Goal: Task Accomplishment & Management: Use online tool/utility

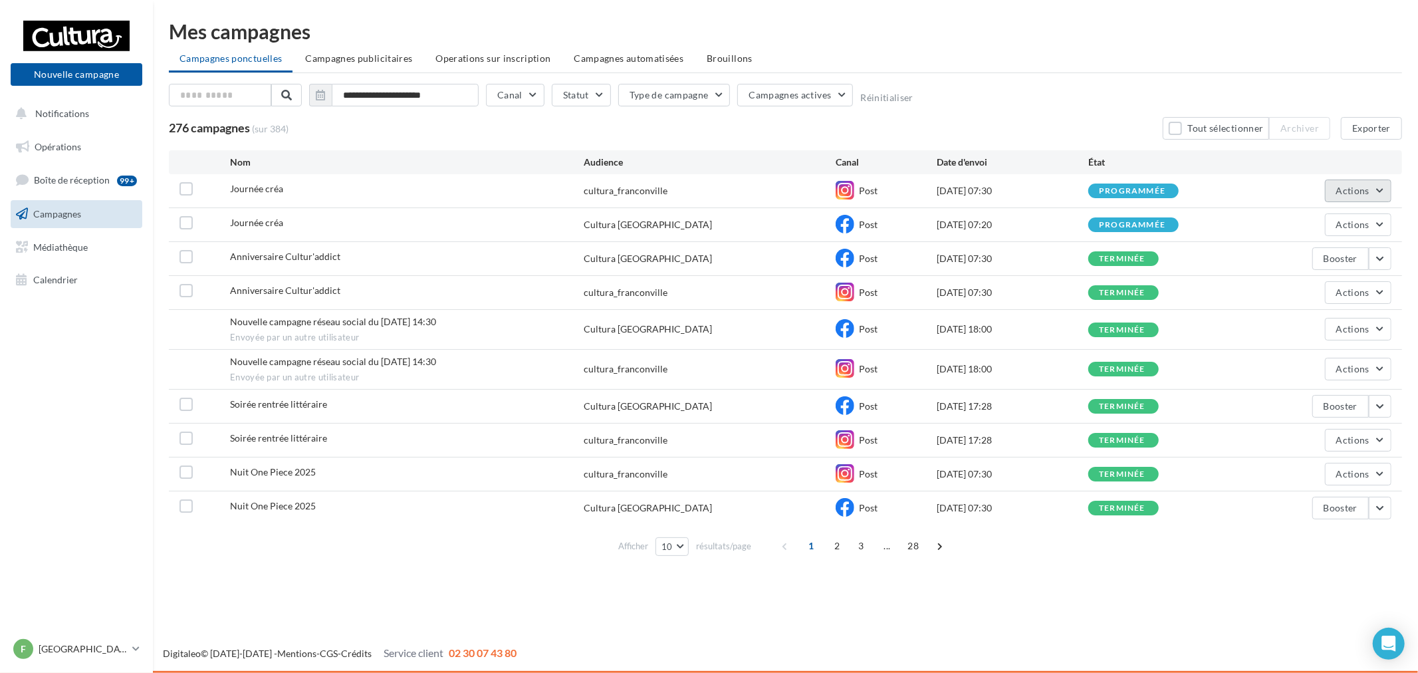
click at [1343, 194] on span "Actions" at bounding box center [1352, 190] width 33 height 11
click at [1333, 227] on button "Voir les résultats" at bounding box center [1325, 222] width 133 height 35
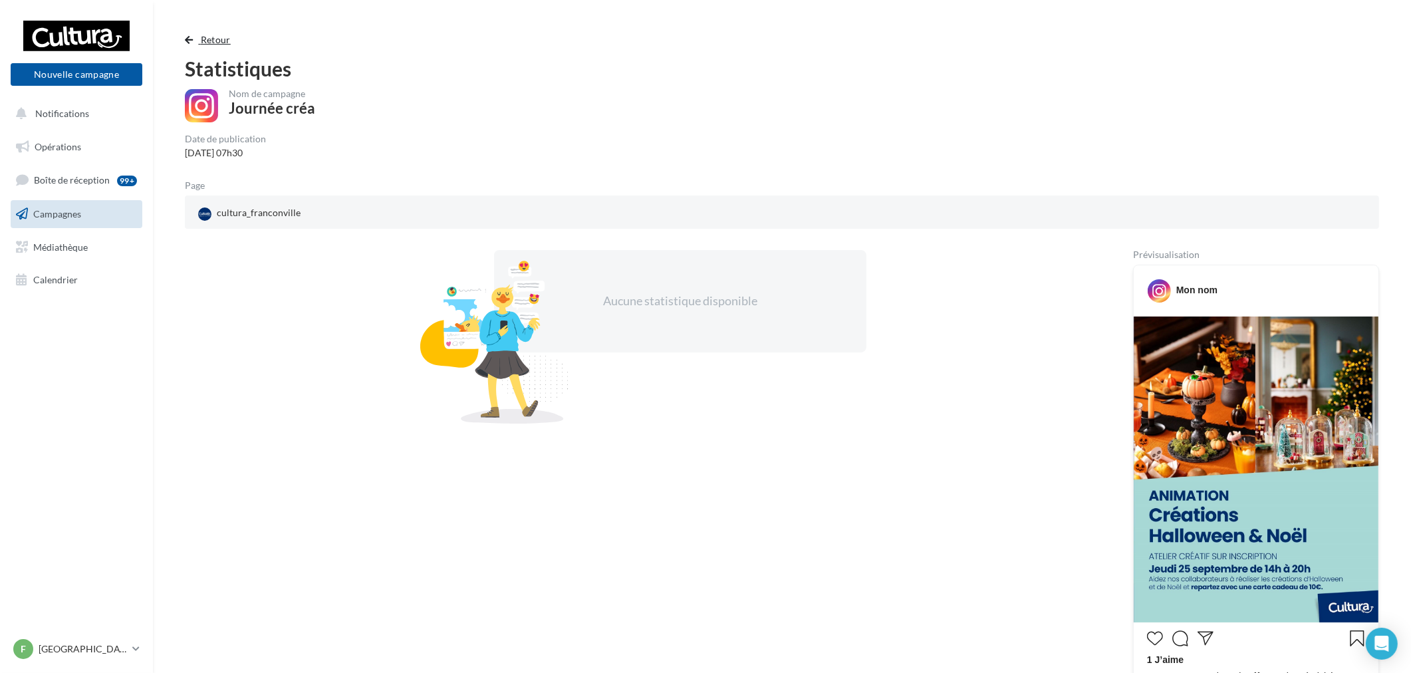
click at [193, 38] on button "Retour" at bounding box center [210, 40] width 51 height 16
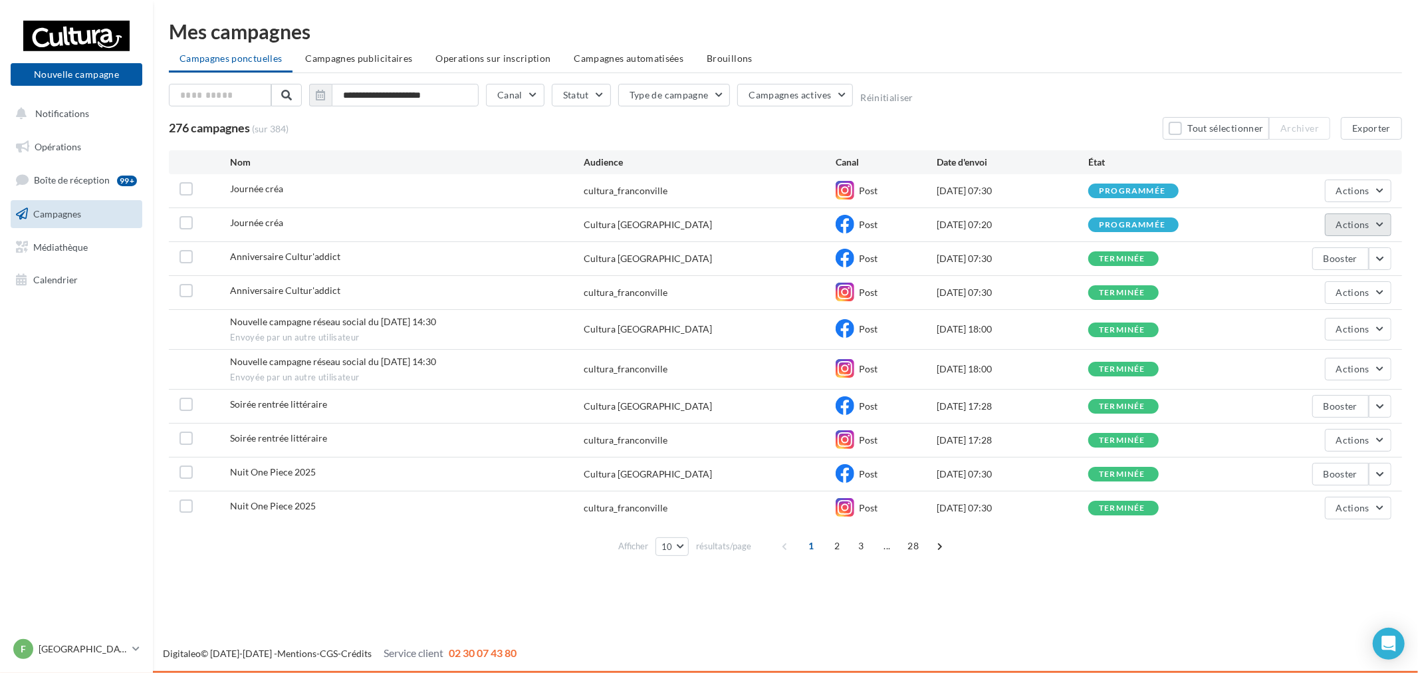
click at [1360, 229] on span "Actions" at bounding box center [1352, 224] width 33 height 11
click at [1290, 260] on button "Voir les résultats" at bounding box center [1325, 256] width 133 height 35
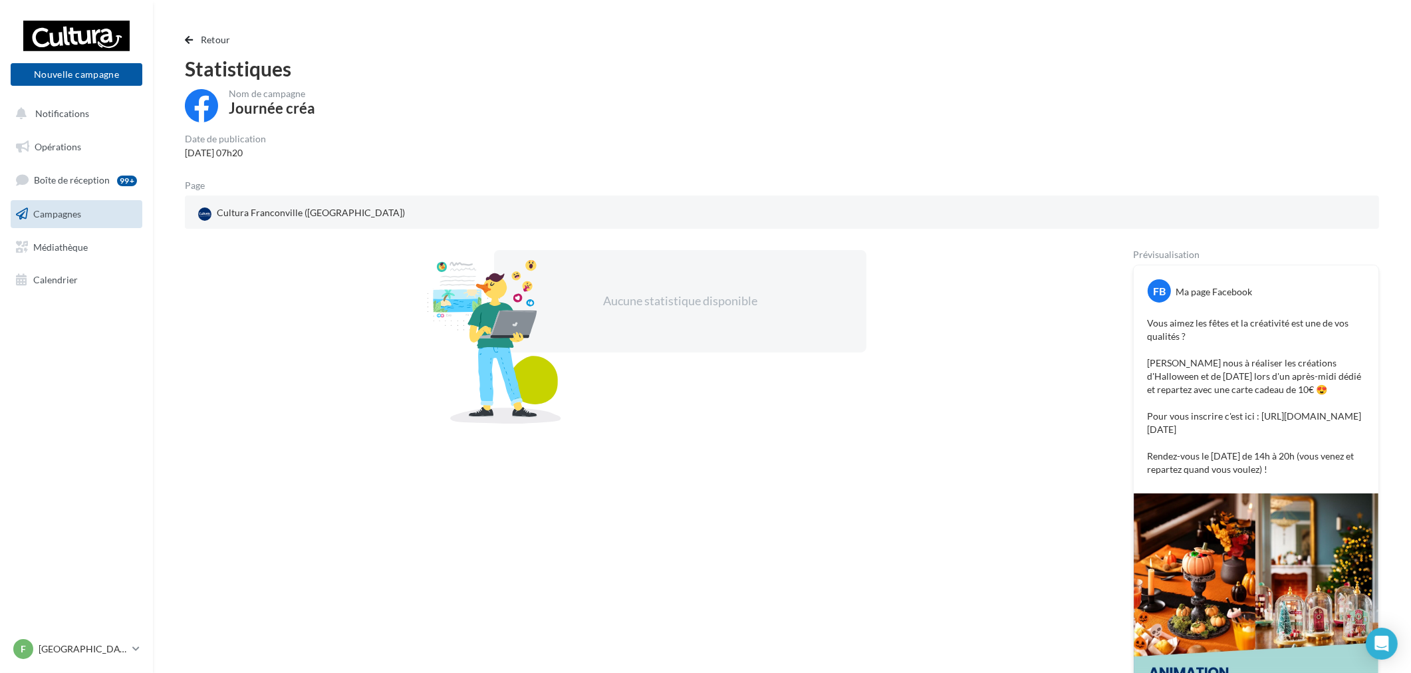
drag, startPoint x: 1147, startPoint y: 320, endPoint x: 1326, endPoint y: 487, distance: 245.1
click at [1326, 476] on p "Vous aimez les fêtes et la créativité est une de vos qualités ? Aidez nous à ré…" at bounding box center [1256, 396] width 218 height 160
copy p "Vous aimez les fêtes et la créativité est une de vos qualités ? Aidez nous à ré…"
click at [506, 522] on div "Aucune statistique disponible" at bounding box center [637, 533] width 905 height 567
click at [98, 652] on p "[GEOGRAPHIC_DATA]" at bounding box center [83, 648] width 88 height 13
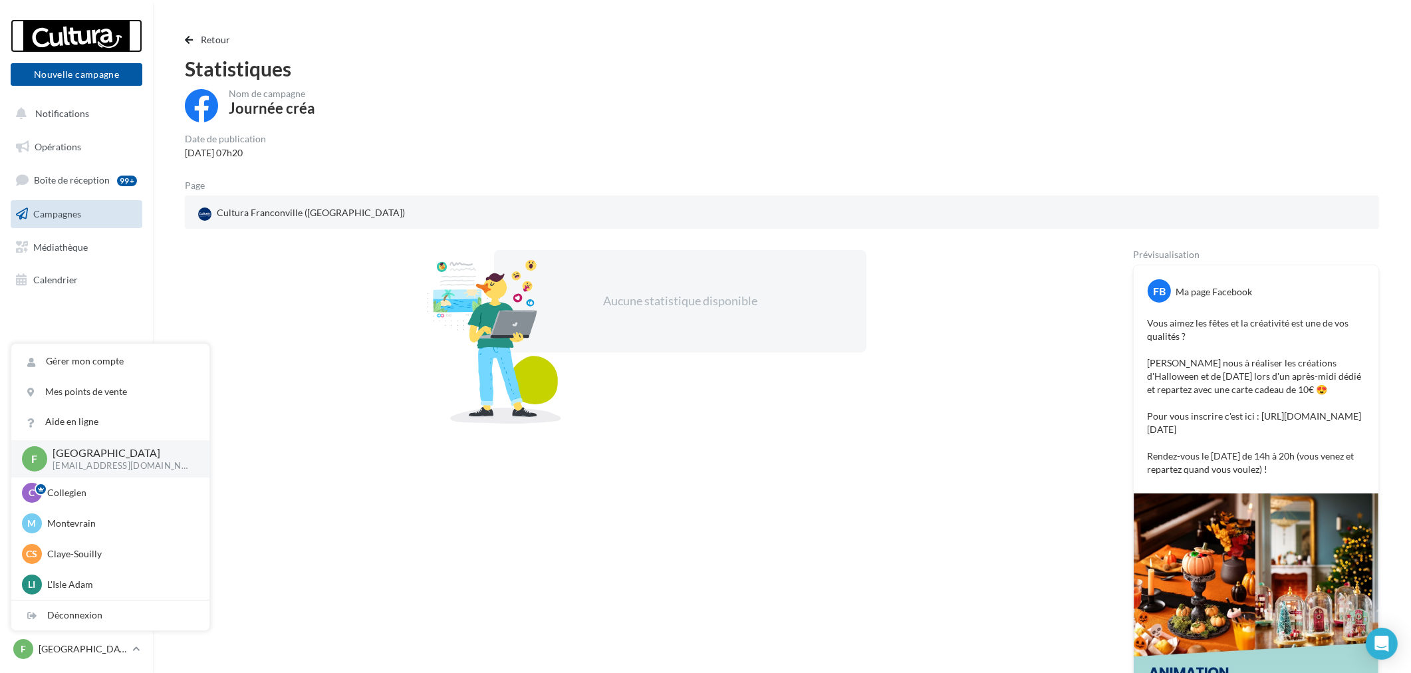
click at [96, 33] on div at bounding box center [76, 35] width 106 height 33
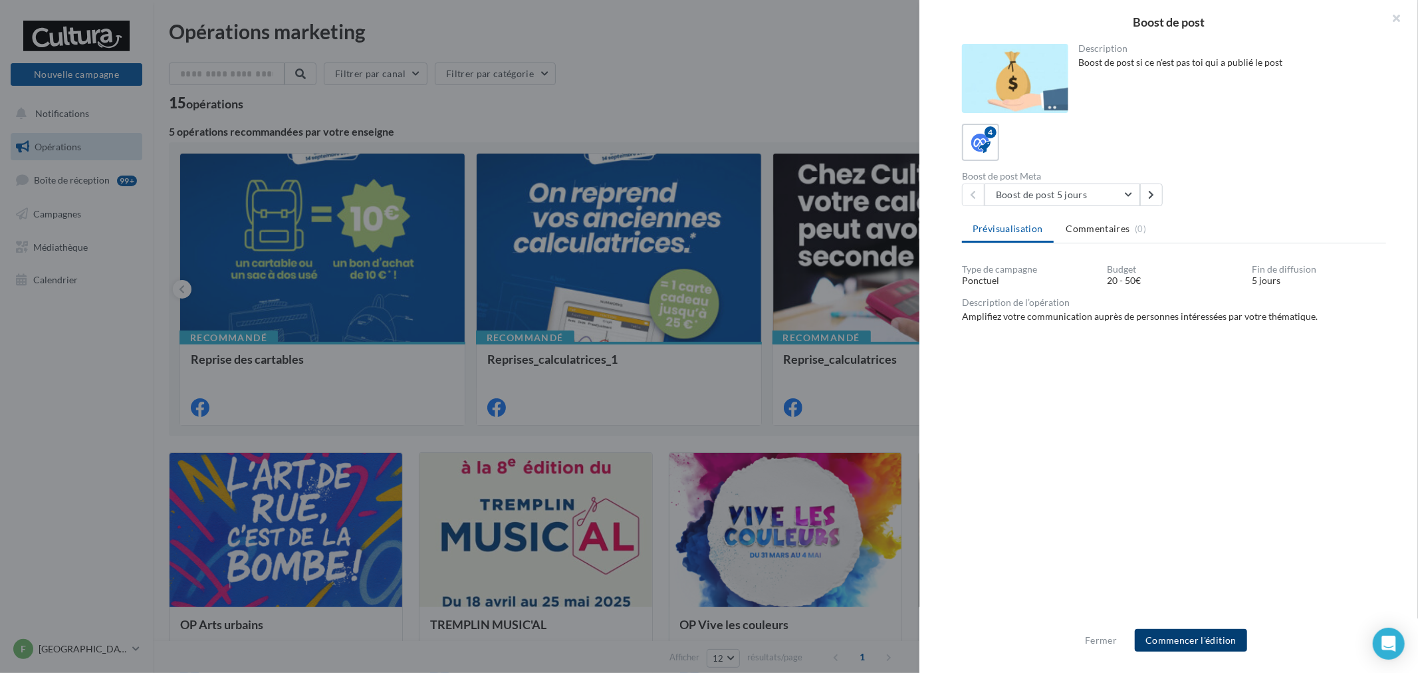
click at [1220, 638] on button "Commencer l'édition" at bounding box center [1191, 640] width 112 height 23
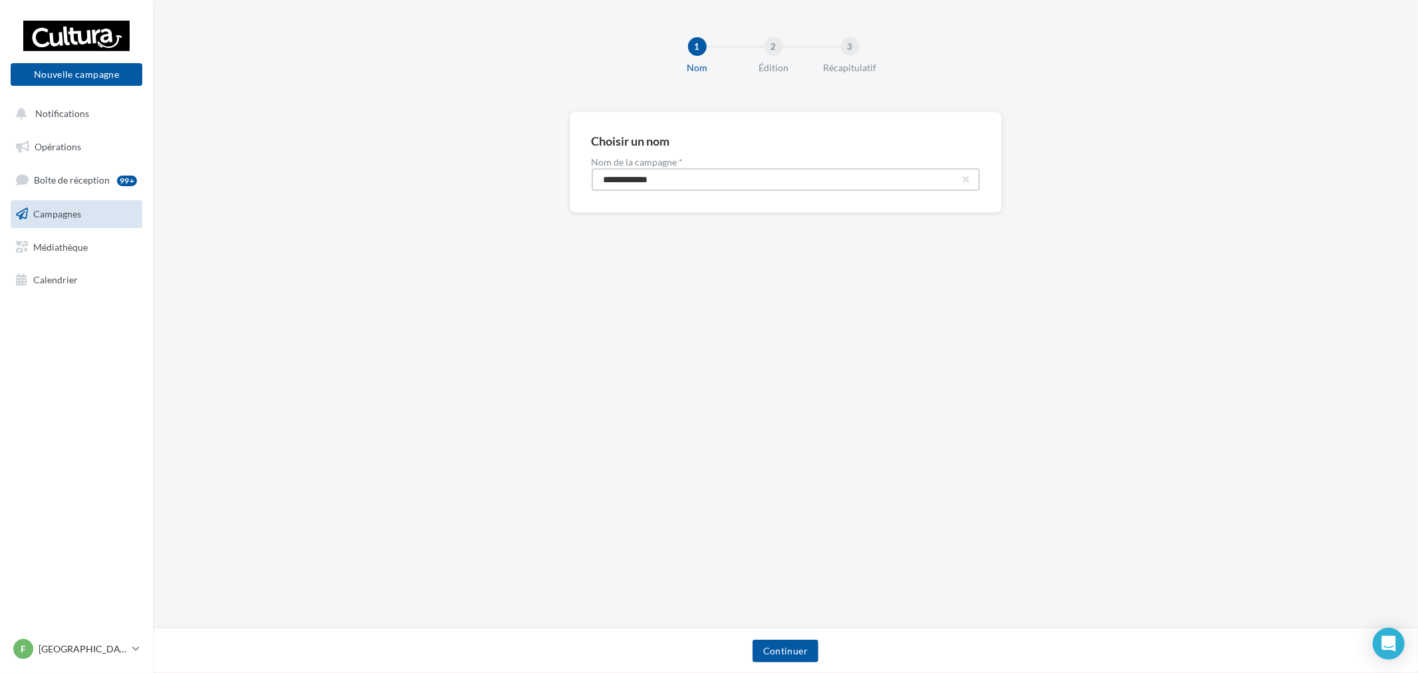
click at [725, 184] on input "**********" at bounding box center [786, 179] width 388 height 23
type input "**********"
click at [801, 648] on button "Continuer" at bounding box center [786, 651] width 66 height 23
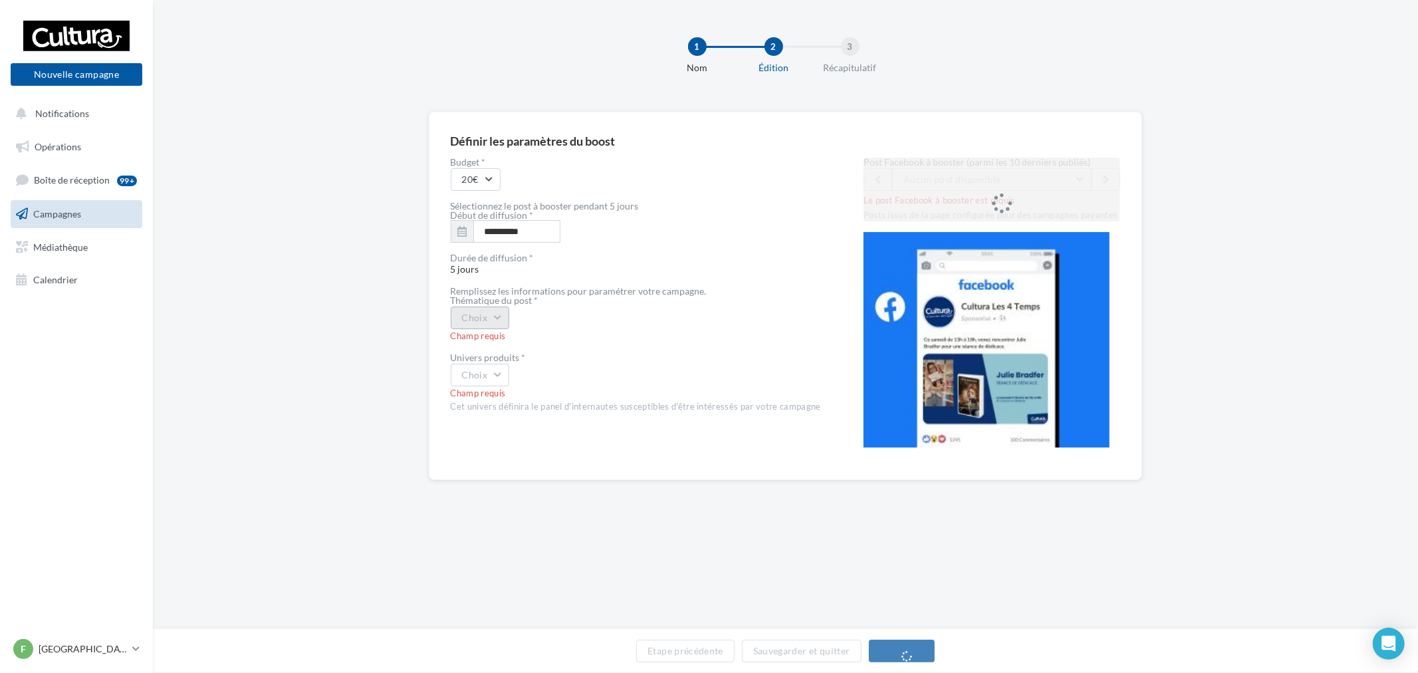
click at [508, 322] on button "Choix" at bounding box center [480, 317] width 59 height 23
click at [749, 246] on div "**********" at bounding box center [636, 308] width 370 height 301
click at [991, 180] on div "Post Facebook à booster (parmi les 10 derniers publiés) Aucun post disponible L…" at bounding box center [992, 190] width 257 height 64
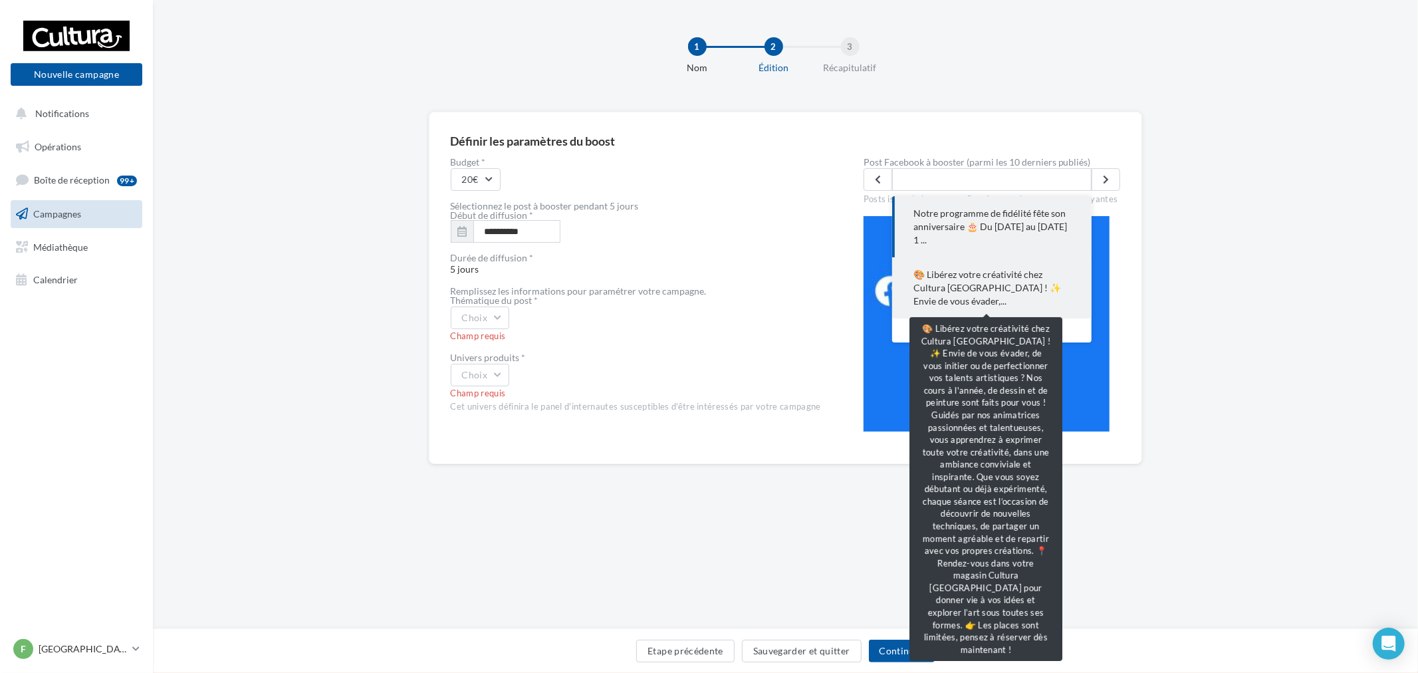
click at [988, 279] on span "🎨 Libérez votre créativité chez Cultura Franconville ! ✨ Envie de vous évader,.…" at bounding box center [991, 288] width 157 height 40
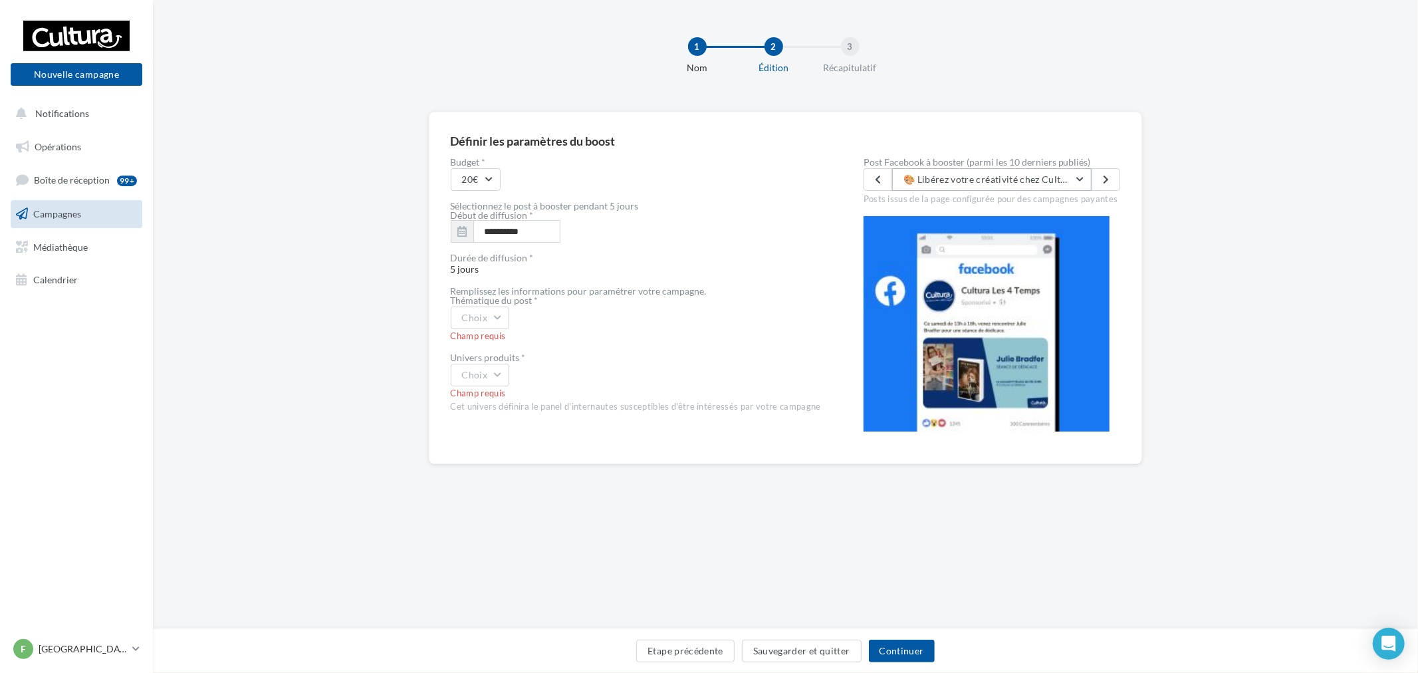
click at [1042, 187] on button "🎨 Libérez votre créativité chez Cultura Franconville ! ✨ Envie de vous évader, …" at bounding box center [991, 179] width 199 height 23
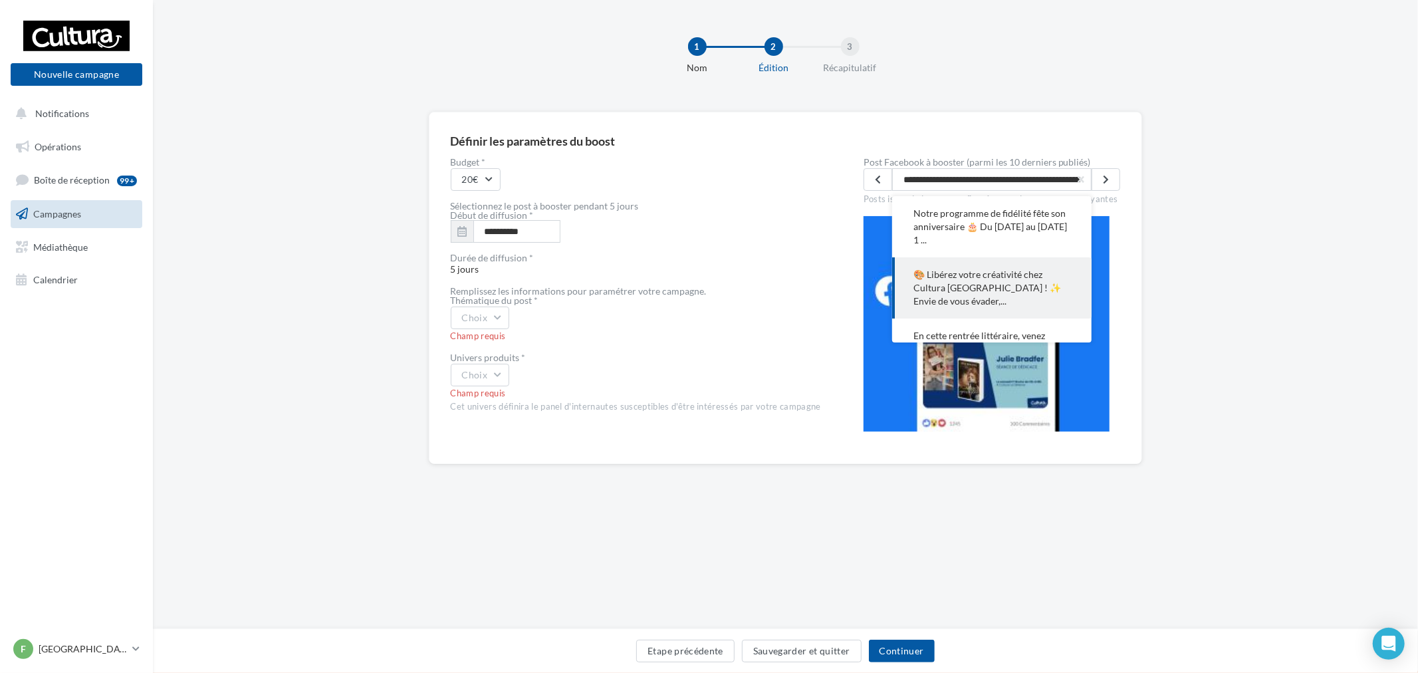
scroll to position [0, 2768]
click at [1102, 98] on div "1 Nom 2 Édition 3 Récapitulatif" at bounding box center [785, 61] width 1223 height 80
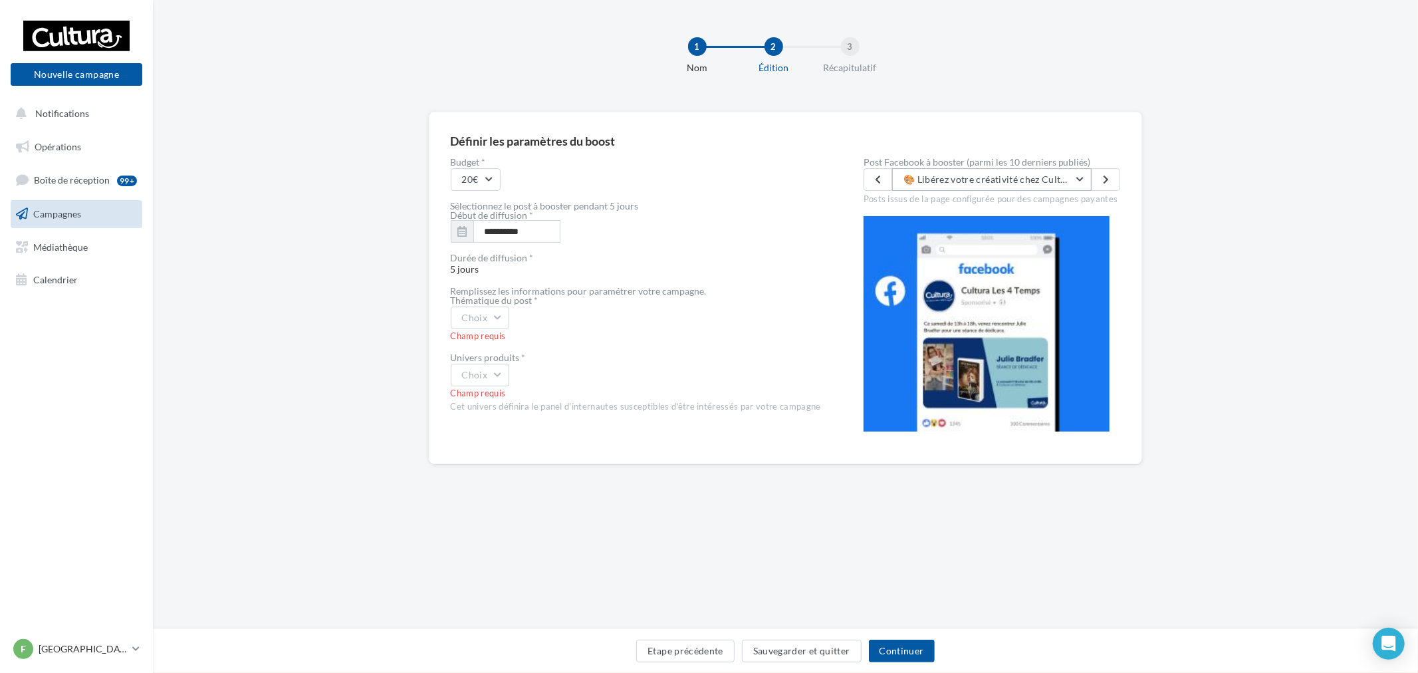
click at [1022, 168] on button "🎨 Libérez votre créativité chez Cultura Franconville ! ✨ Envie de vous évader, …" at bounding box center [991, 179] width 199 height 23
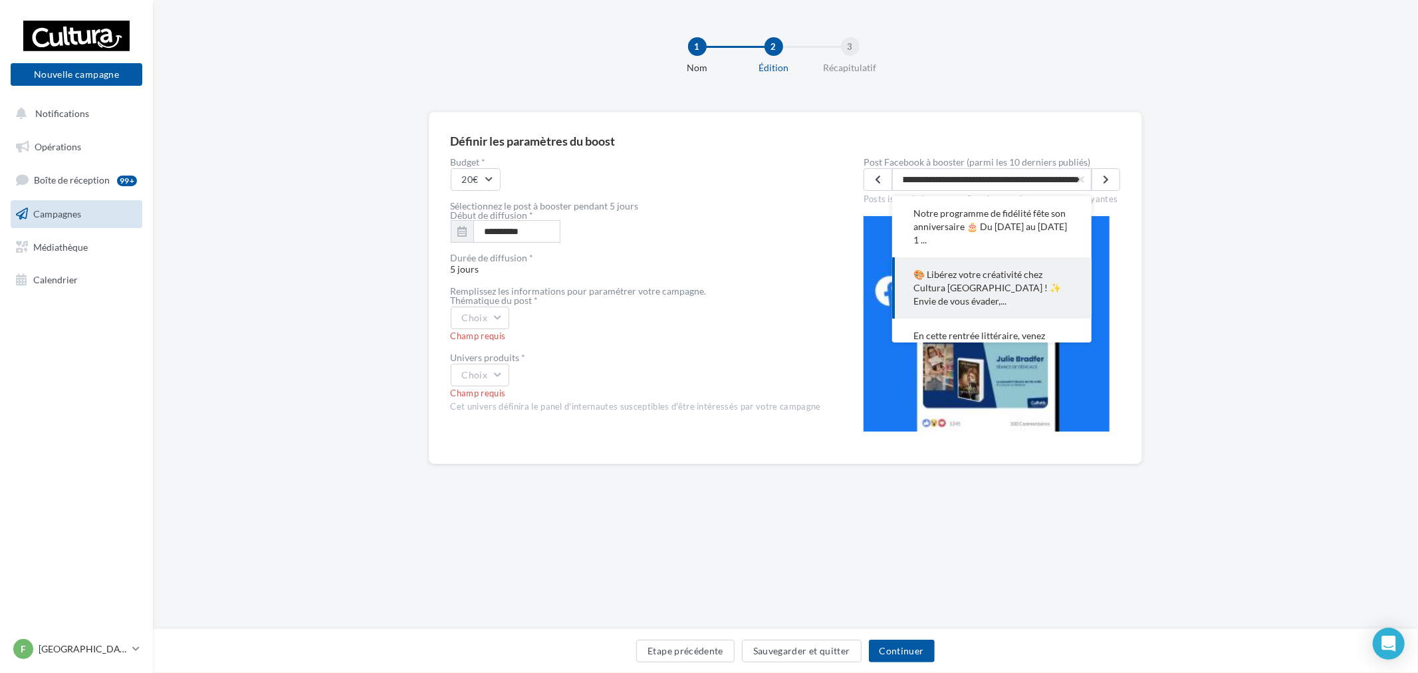
click at [1028, 268] on span "🎨 Libérez votre créativité chez Cultura Franconville ! ✨ Envie de vous évader,.…" at bounding box center [991, 288] width 157 height 40
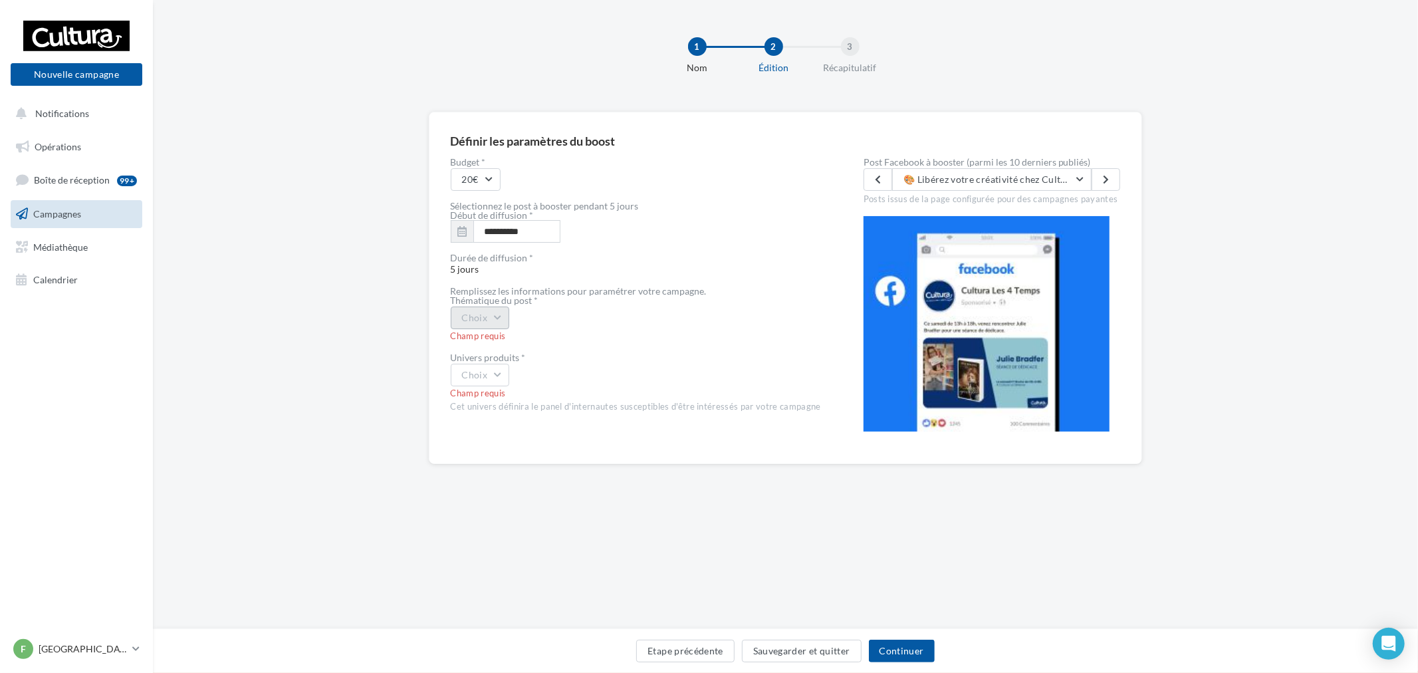
click at [487, 328] on button "Choix" at bounding box center [480, 317] width 59 height 23
click at [532, 356] on div "Evènement" at bounding box center [533, 352] width 165 height 35
click at [483, 376] on button "Choix" at bounding box center [480, 375] width 59 height 23
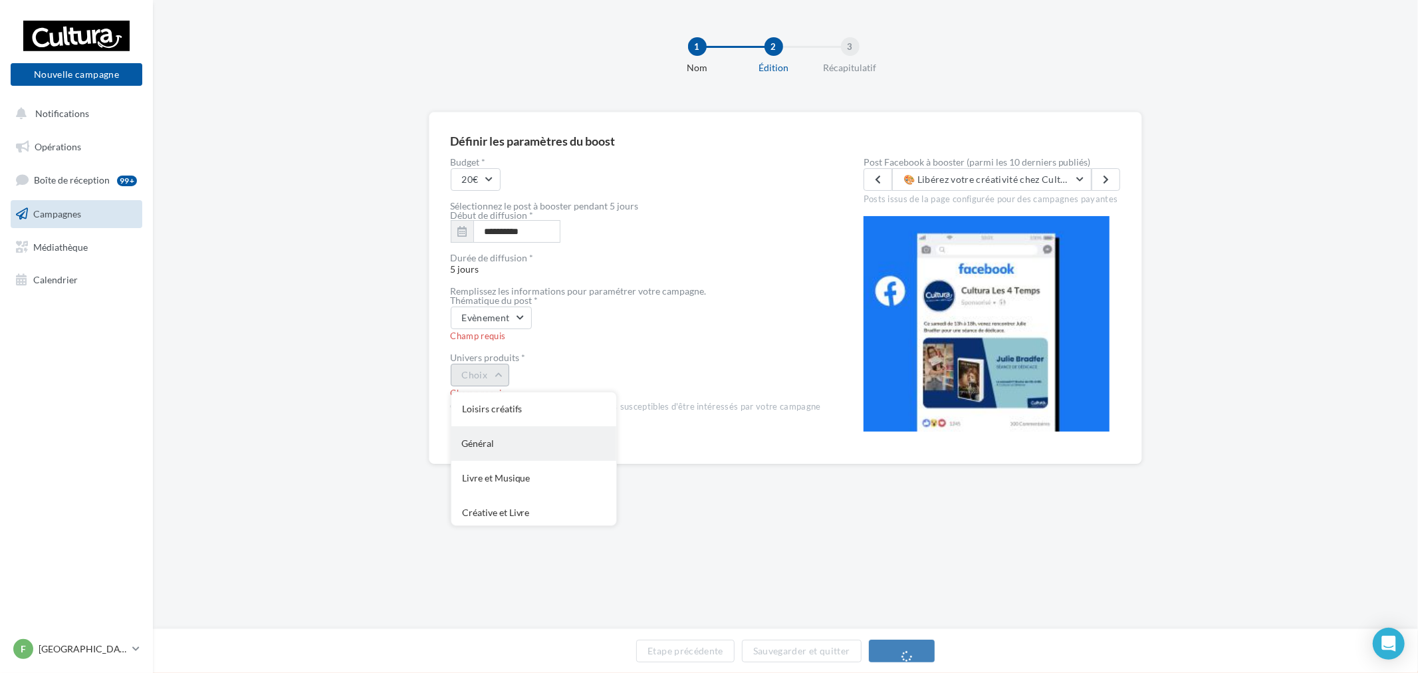
scroll to position [108, 0]
click at [508, 420] on div "Général" at bounding box center [533, 426] width 165 height 35
click at [507, 364] on button "Général" at bounding box center [484, 361] width 67 height 23
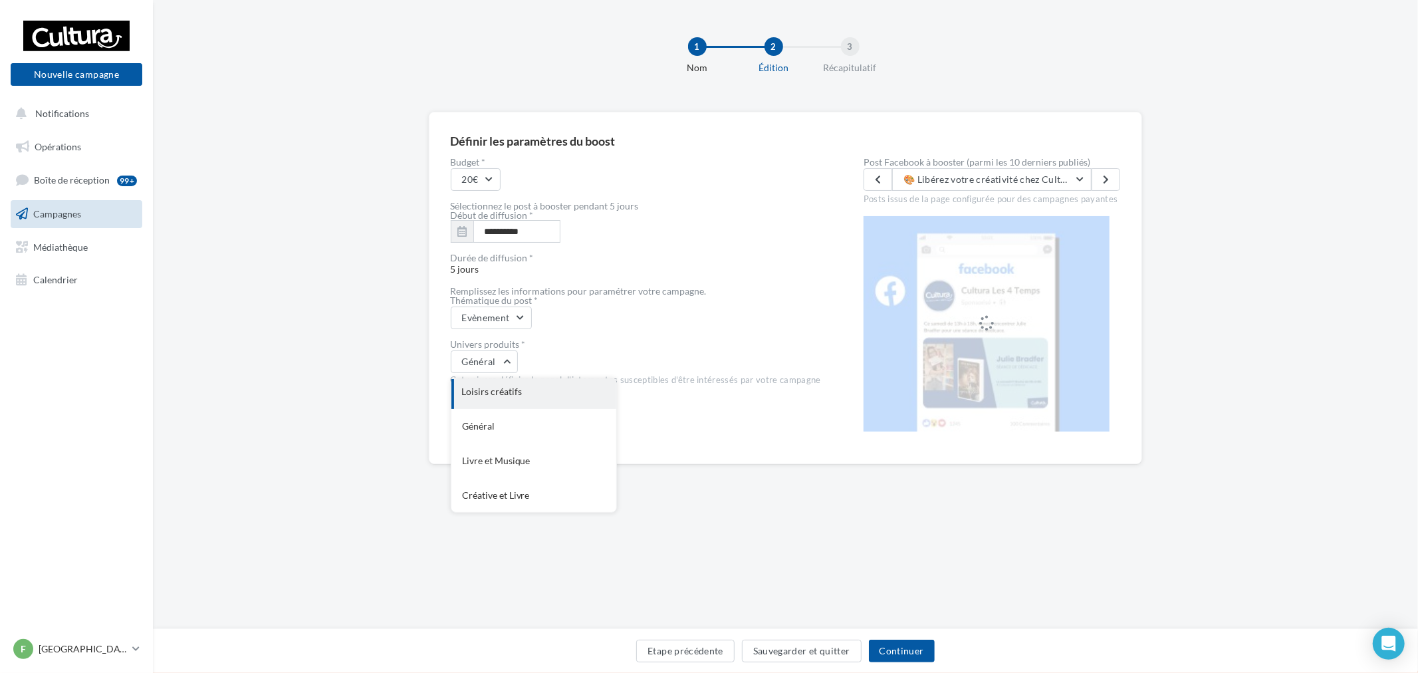
click at [536, 396] on div "Loisirs créatifs" at bounding box center [533, 391] width 165 height 35
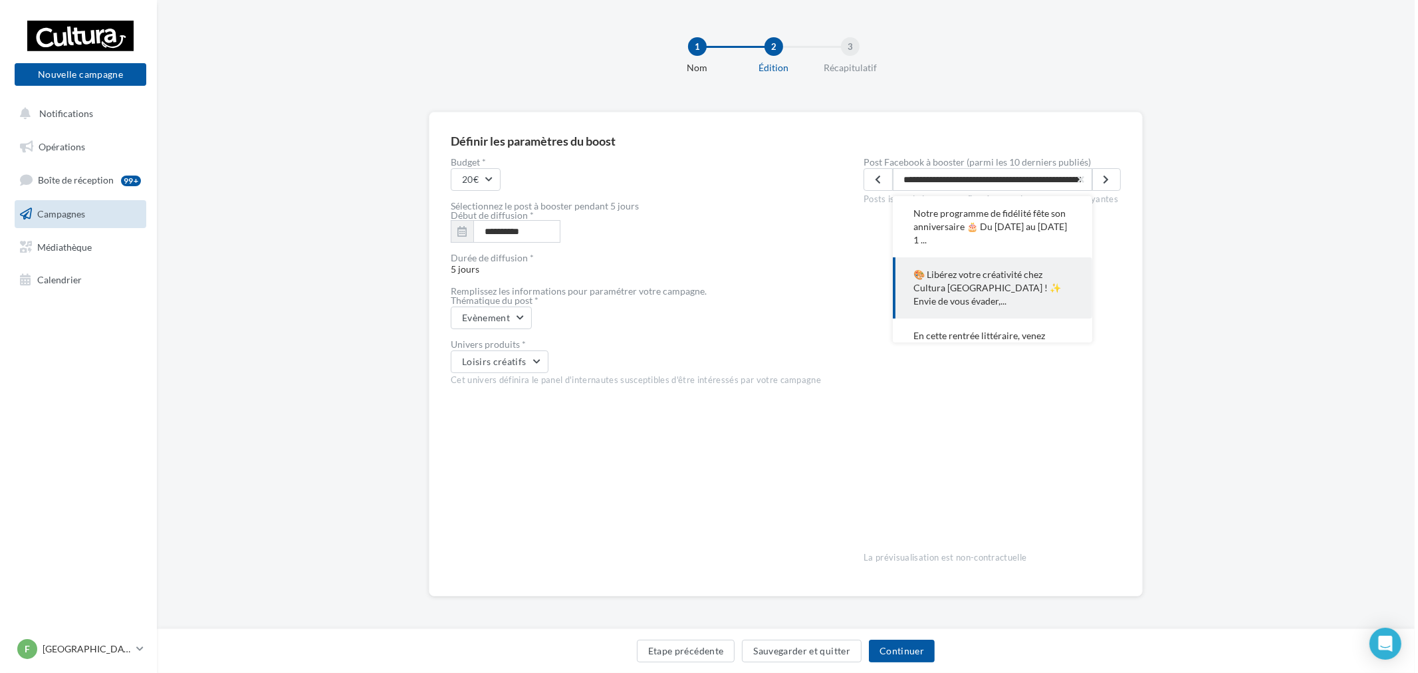
scroll to position [0, 2768]
click at [984, 177] on input "**********" at bounding box center [988, 179] width 199 height 23
click at [894, 643] on button "Continuer" at bounding box center [898, 651] width 66 height 23
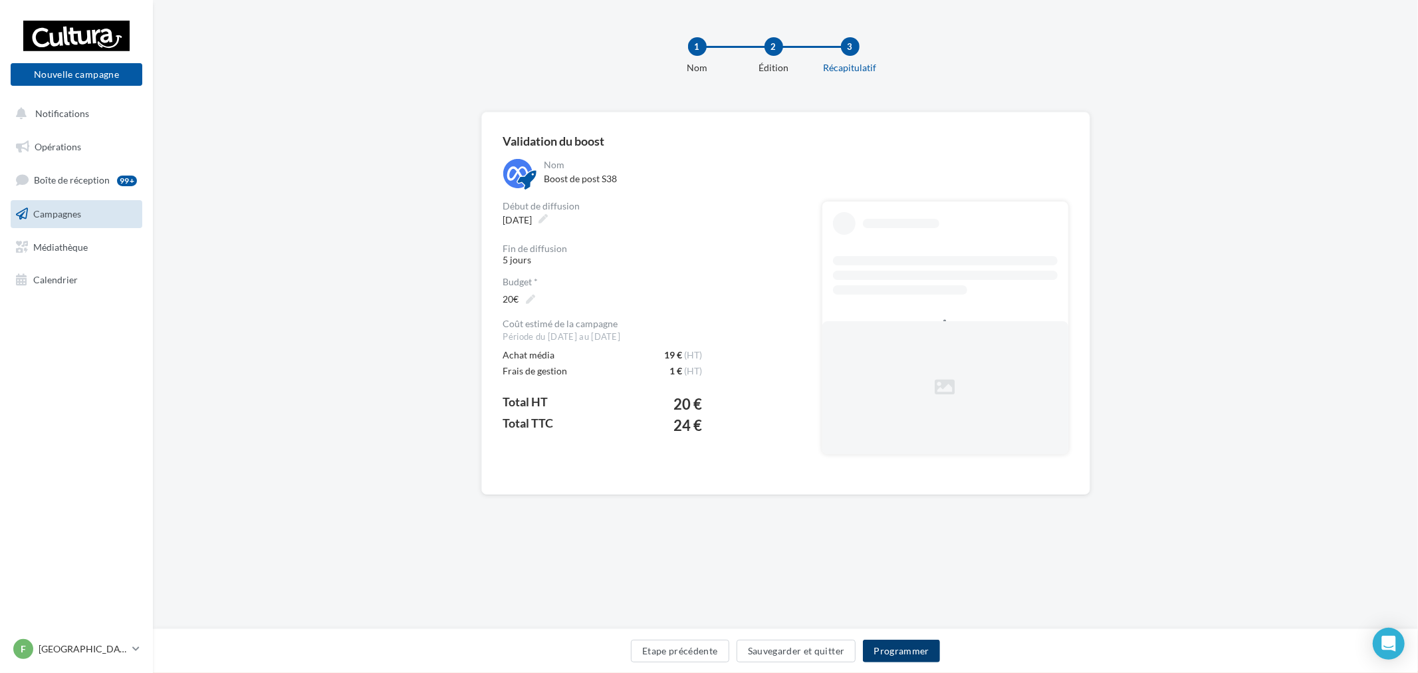
click at [918, 642] on button "Programmer" at bounding box center [901, 651] width 77 height 23
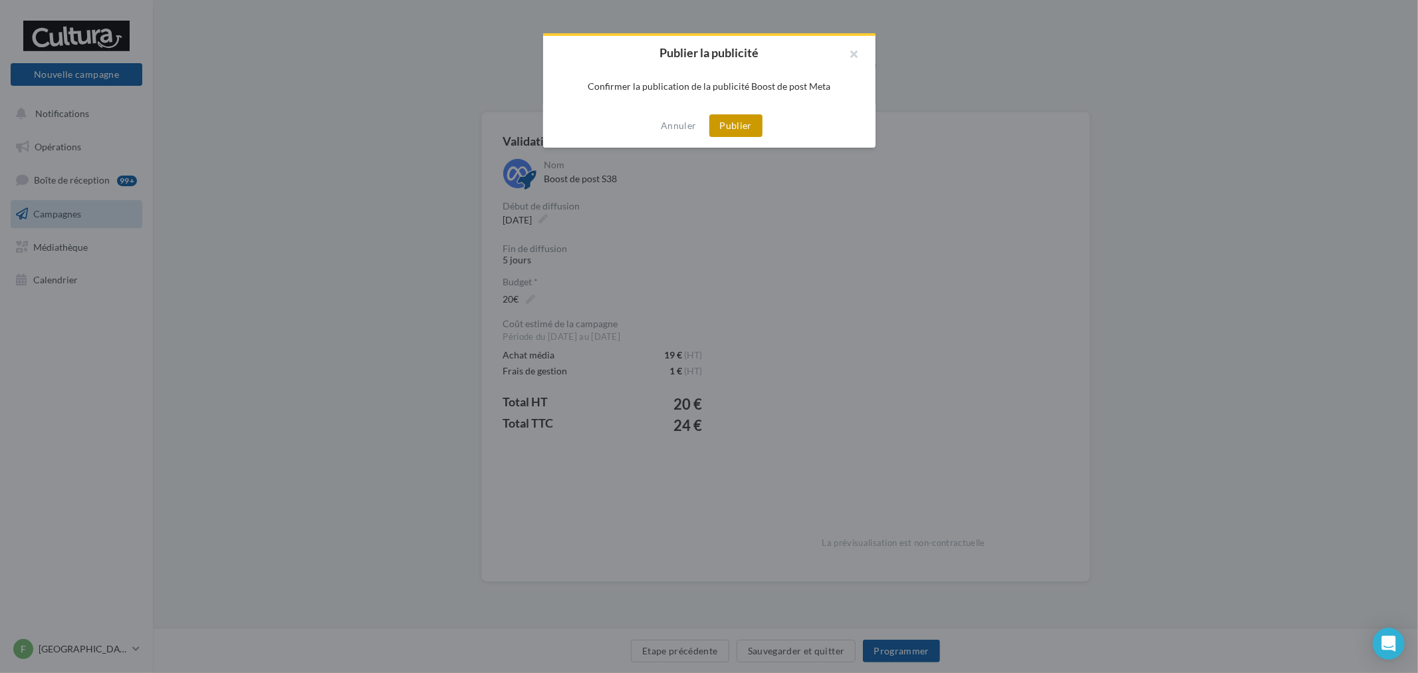
click at [722, 128] on button "Publier" at bounding box center [735, 125] width 53 height 23
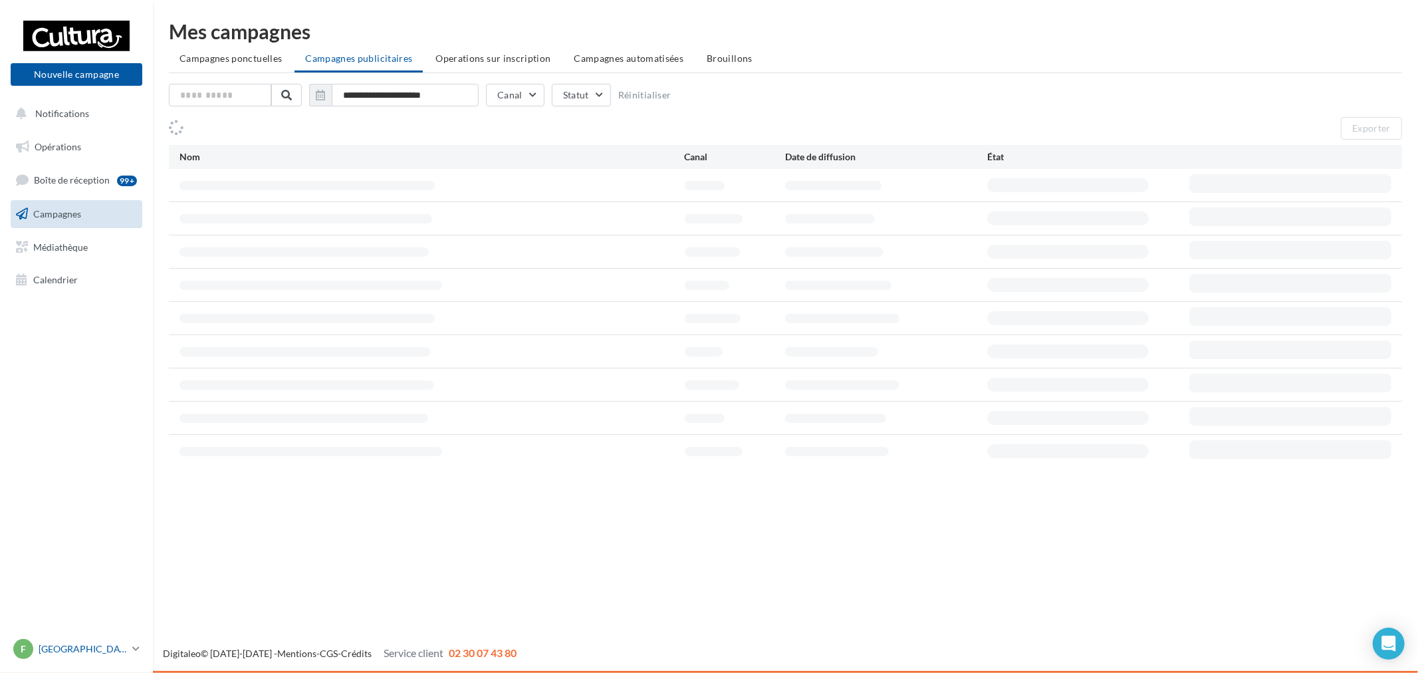
click at [98, 642] on p "[GEOGRAPHIC_DATA]" at bounding box center [83, 648] width 88 height 13
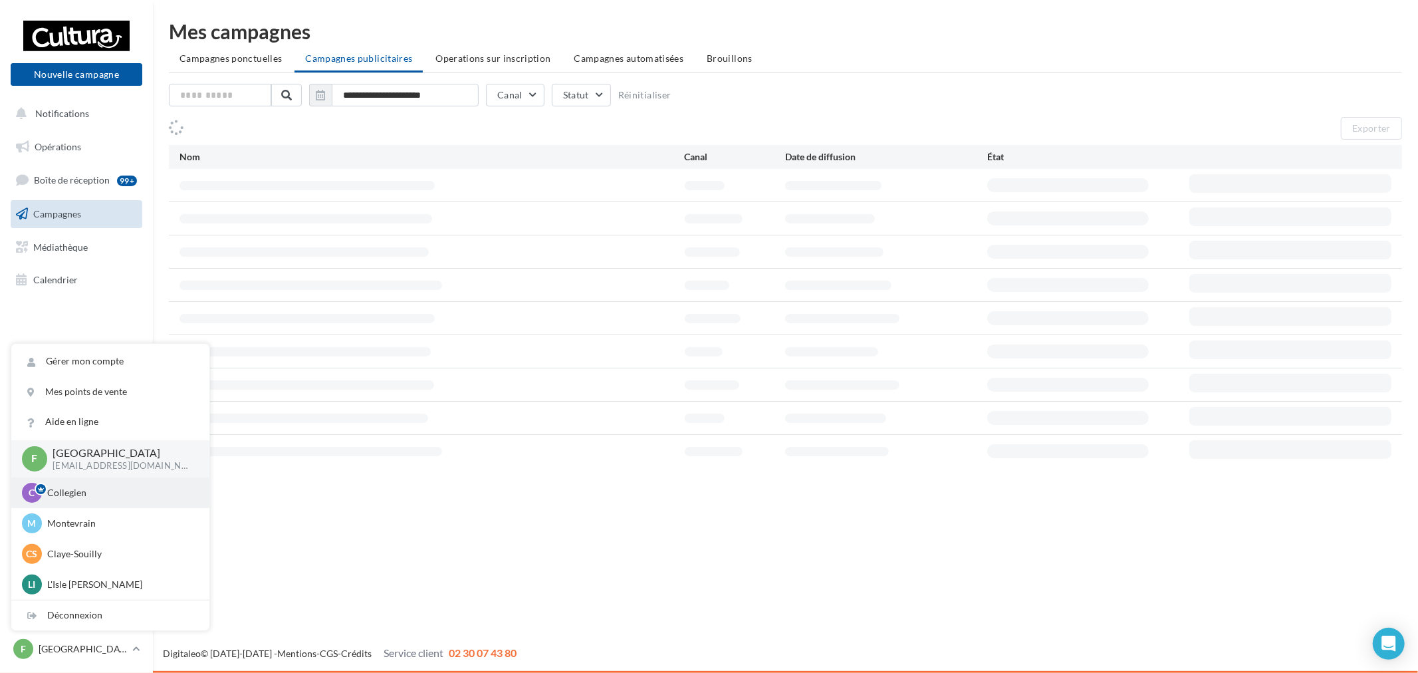
click at [88, 505] on div "C Collegien r.duriaux@cultura.fr" at bounding box center [110, 492] width 198 height 31
click at [100, 497] on p "Collegien" at bounding box center [120, 492] width 146 height 13
